Goal: Transaction & Acquisition: Purchase product/service

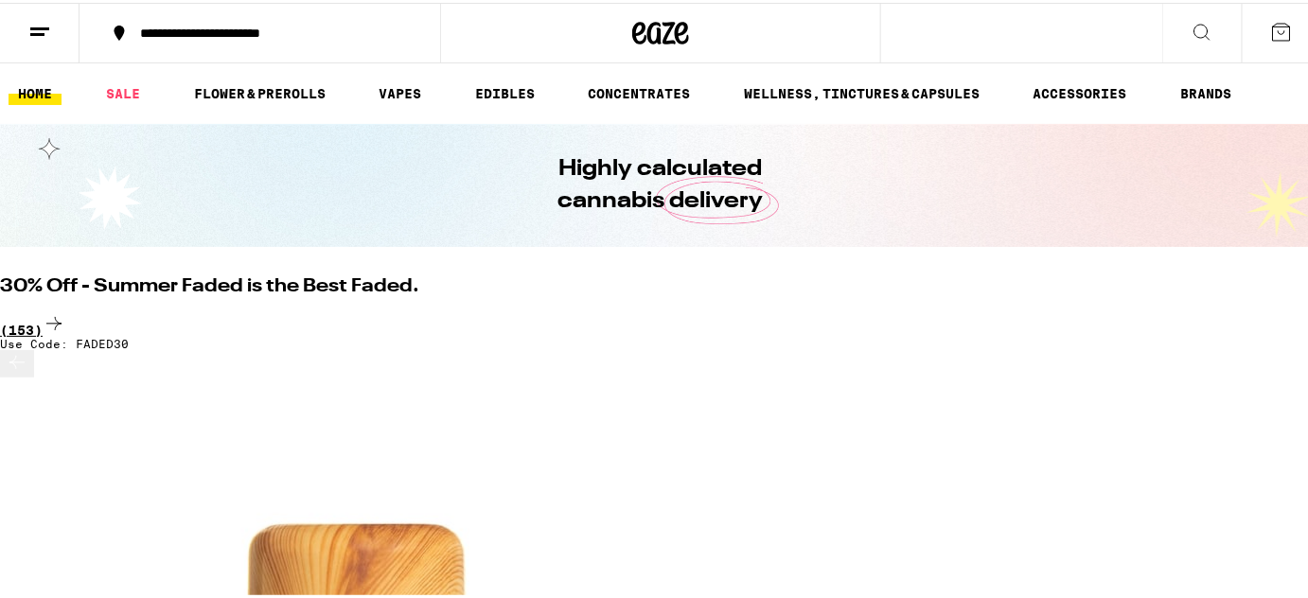
click at [1269, 310] on div "(153)" at bounding box center [661, 323] width 1322 height 26
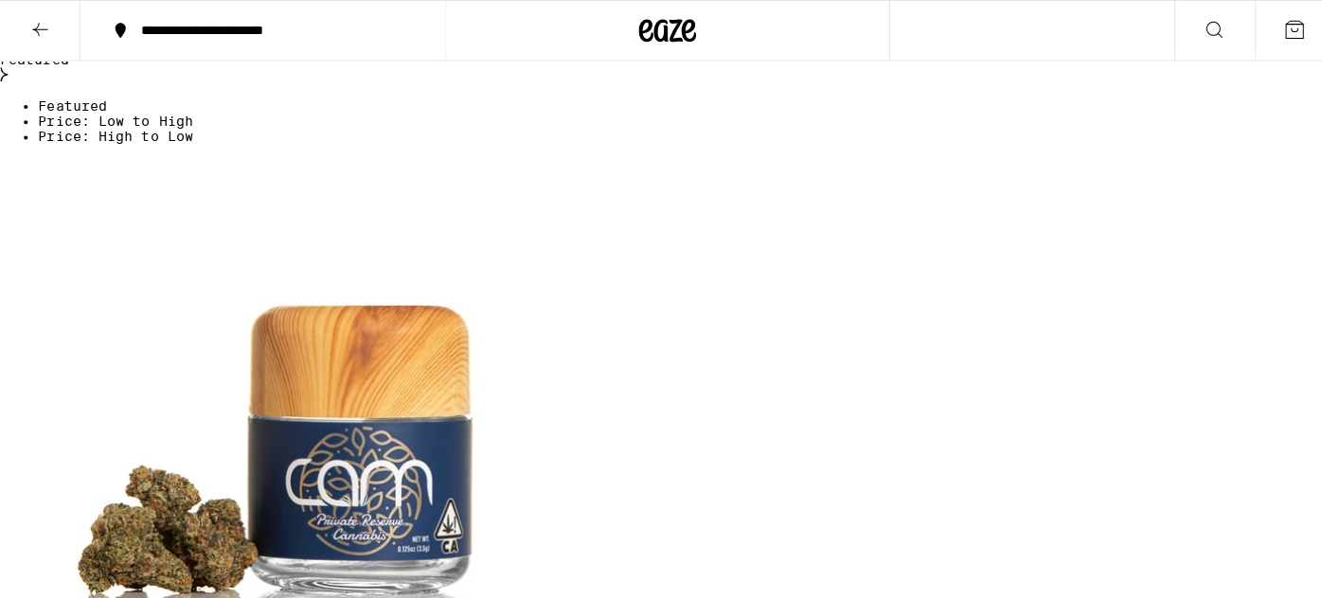
scroll to position [520, 0]
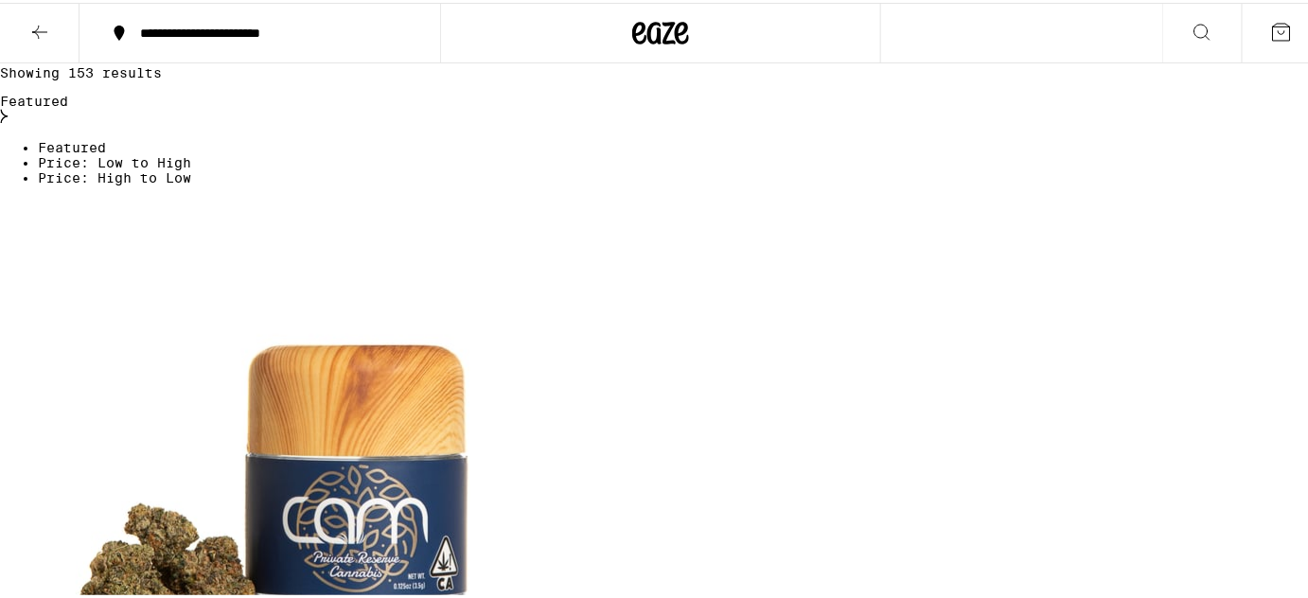
scroll to position [481, 0]
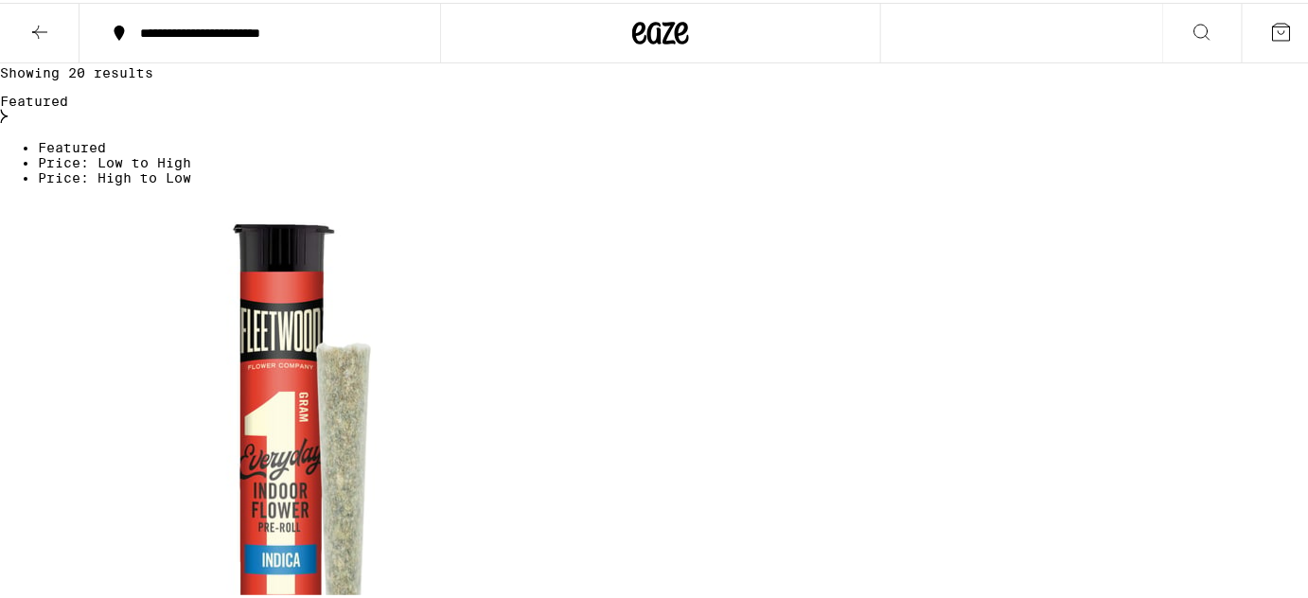
scroll to position [492, 0]
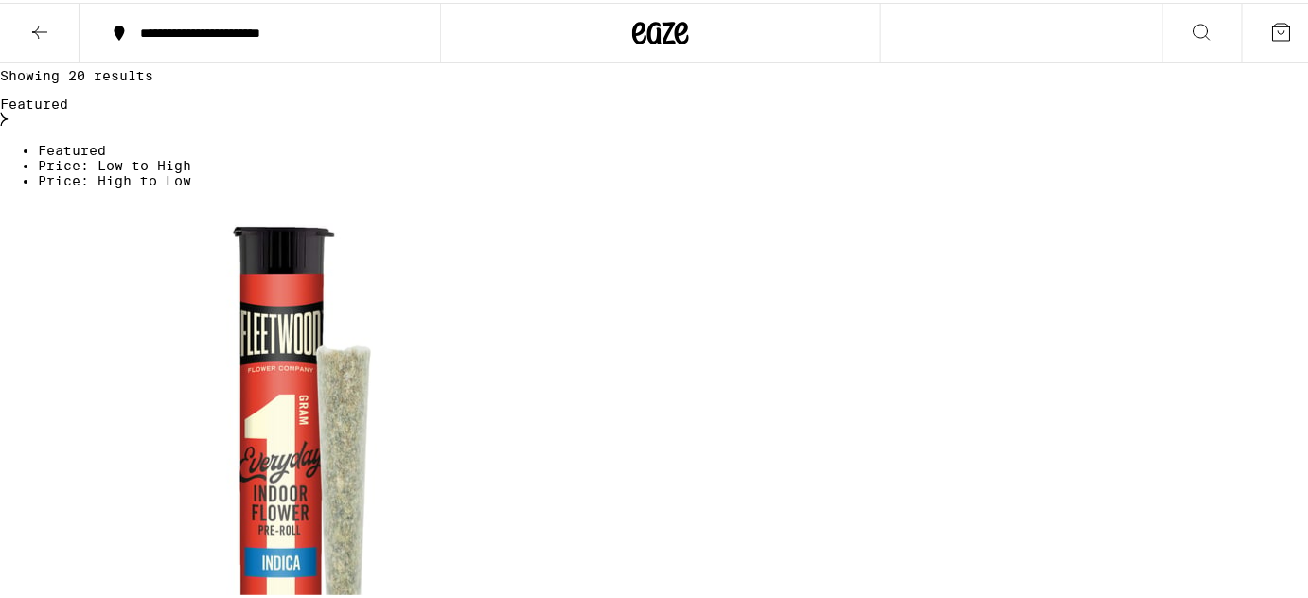
checkbox input "false"
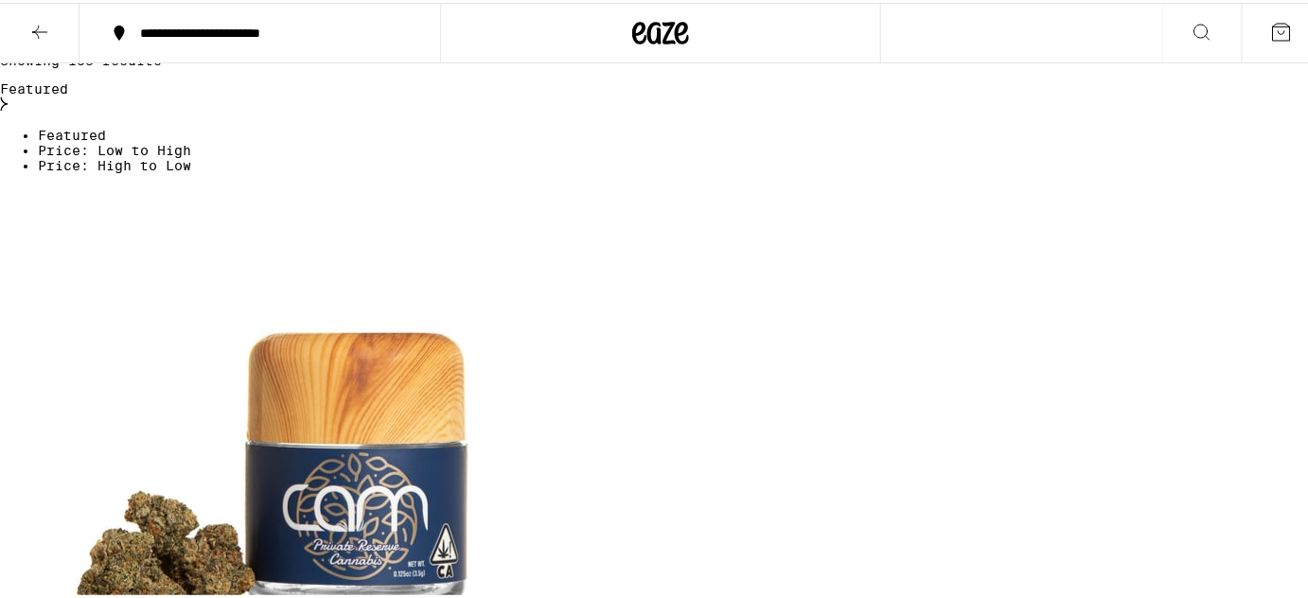
checkbox input "true"
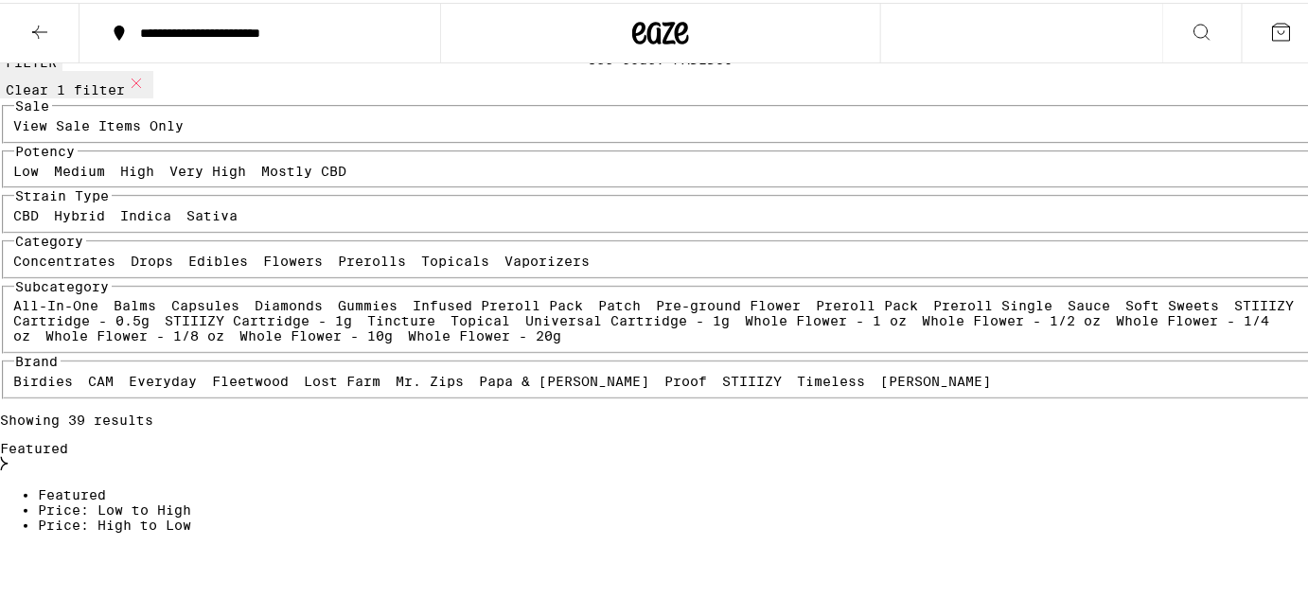
scroll to position [147, 0]
click at [168, 132] on label "View Sale Items Only" at bounding box center [99, 123] width 170 height 15
click at [19, 120] on input "View Sale Items Only" at bounding box center [18, 119] width 1 height 1
checkbox input "true"
